Goal: Information Seeking & Learning: Learn about a topic

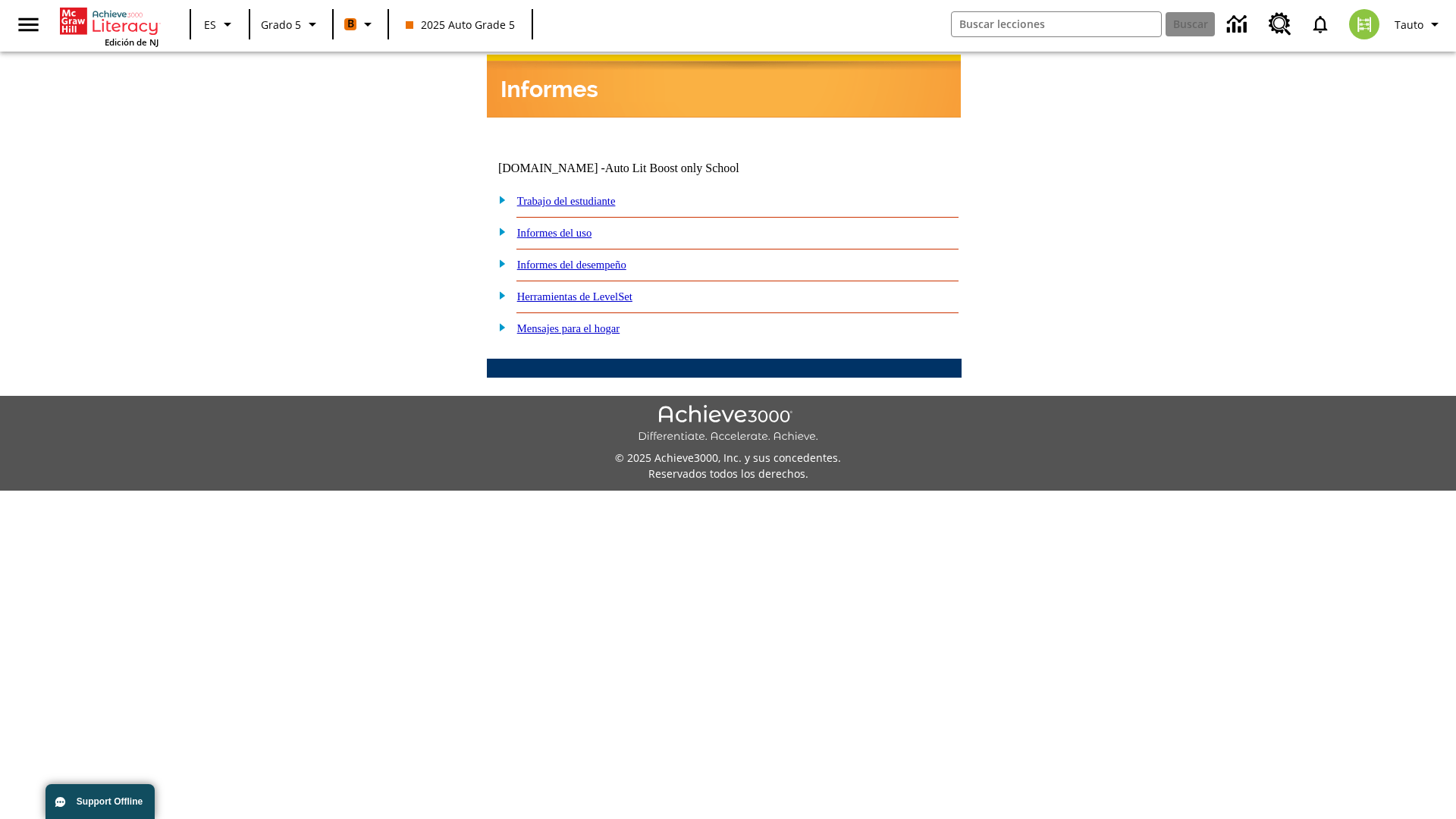
click at [592, 258] on link "Informes del desempeño" at bounding box center [571, 264] width 110 height 12
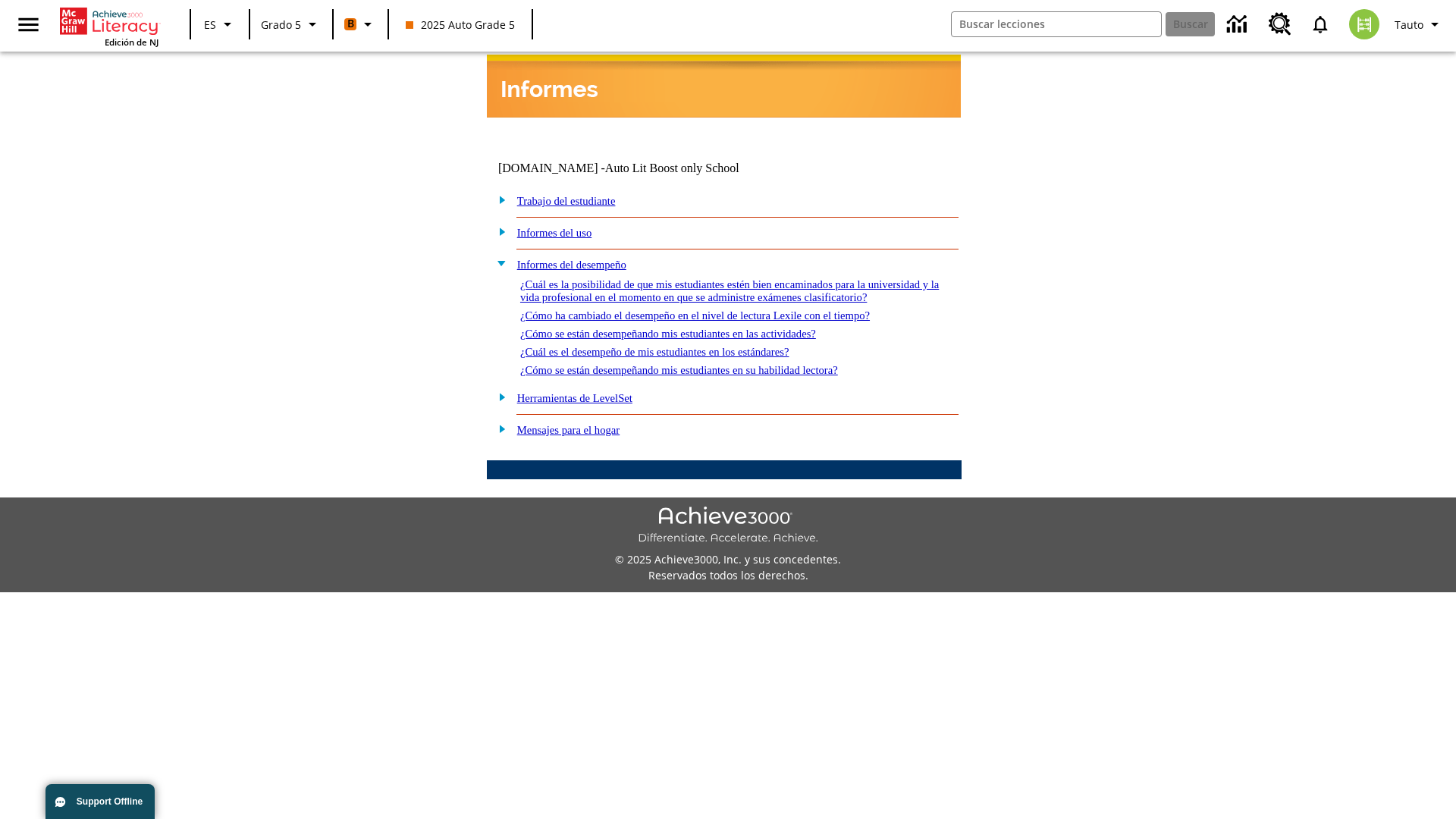
click at [720, 278] on link "¿Cuál es la posibilidad de que mis estudiantes estén bien encaminados para la u…" at bounding box center [729, 290] width 419 height 25
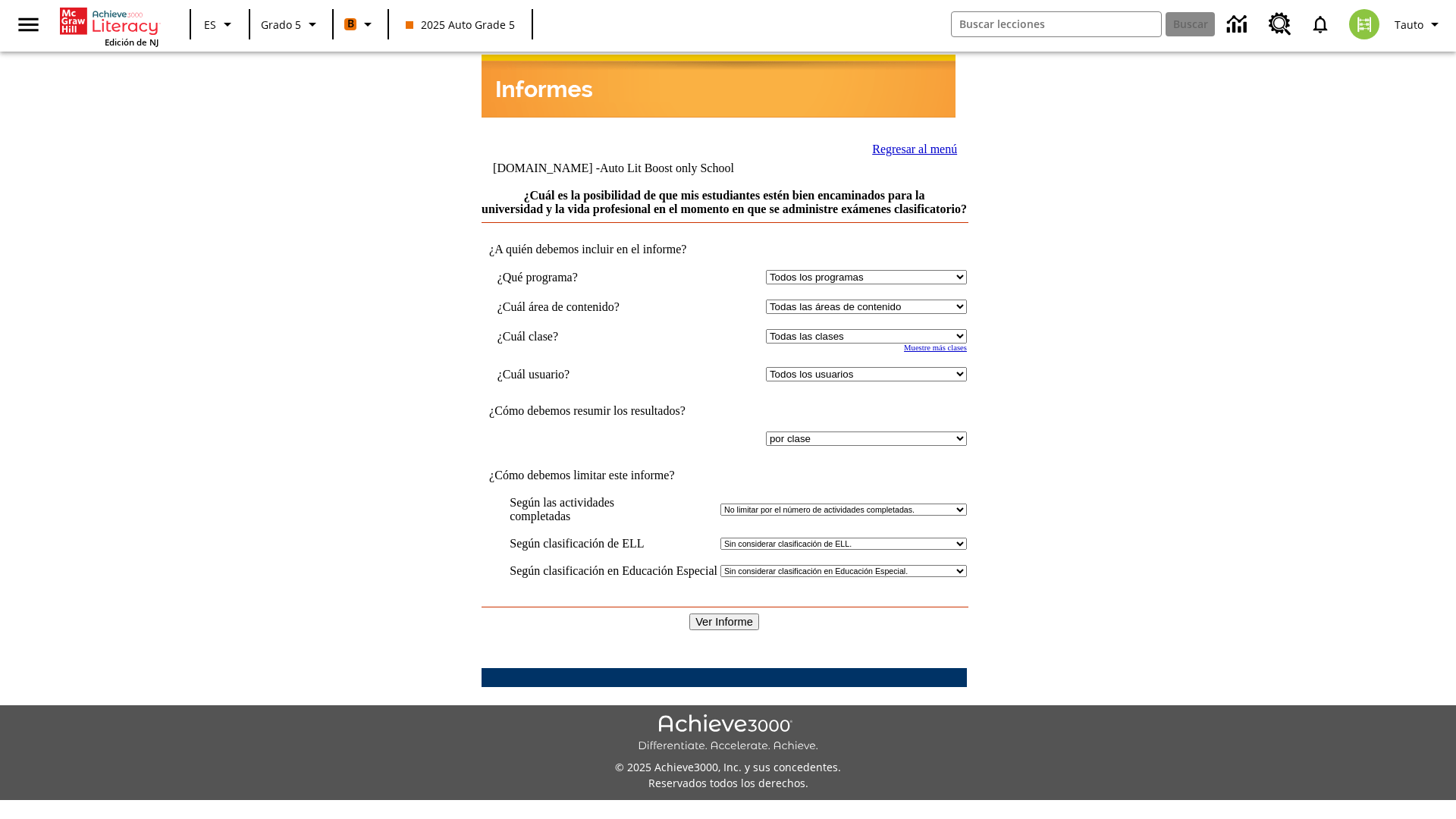
click at [863, 335] on select "Seleccionar una clase: Todas las clases 2025 Auto Grade 5 OL 2025 Auto Grade 6" at bounding box center [866, 335] width 201 height 14
select select "11133131"
